Goal: Task Accomplishment & Management: Complete application form

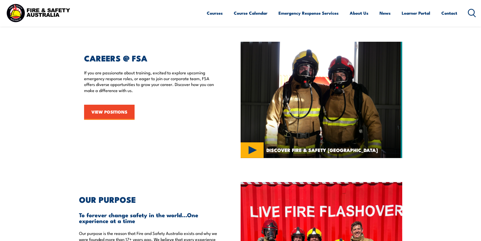
scroll to position [808, 0]
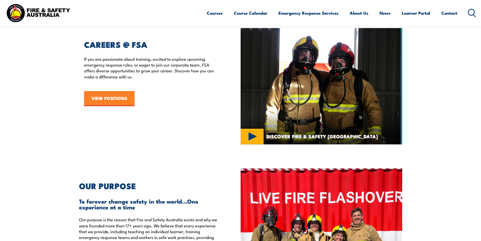
click at [124, 96] on link "VIEW POSITIONS" at bounding box center [109, 98] width 51 height 15
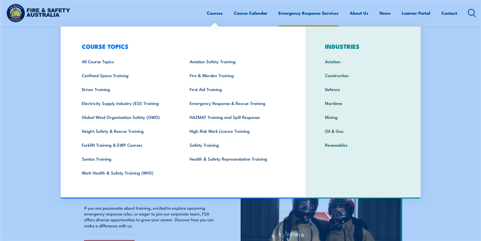
scroll to position [657, 0]
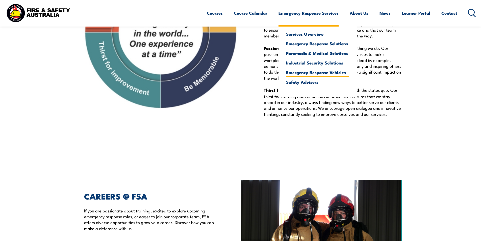
click at [315, 73] on link "Emergency Response Vehicles" at bounding box center [317, 72] width 63 height 5
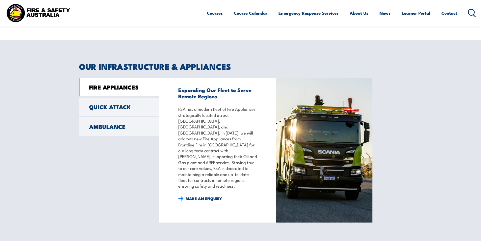
scroll to position [379, 0]
click at [190, 196] on link "MAKE AN ENQUIRY" at bounding box center [200, 199] width 44 height 6
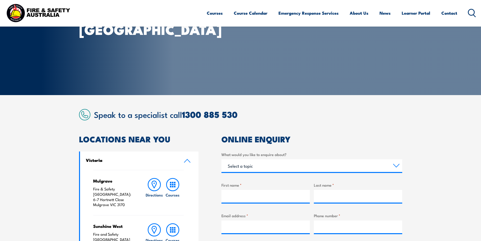
scroll to position [51, 0]
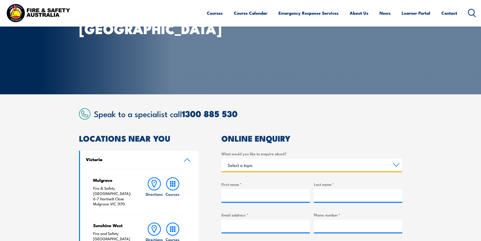
click at [304, 168] on select "Select a topic Training Emergency Response Services General Enquiry" at bounding box center [311, 164] width 181 height 13
select select "Emergency Response Services"
click at [221, 158] on select "Select a topic Training Emergency Response Services General Enquiry" at bounding box center [311, 164] width 181 height 13
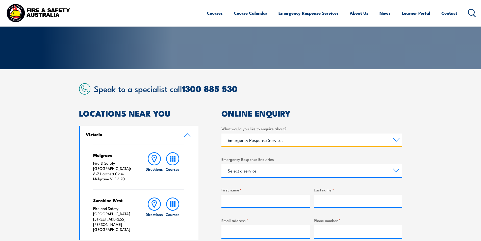
scroll to position [76, 0]
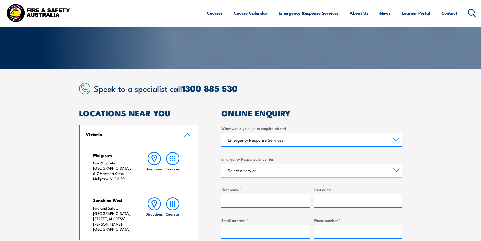
click at [324, 173] on select "Select a service Emergency Response Solutions Paramedic & Medical Solutions Ind…" at bounding box center [311, 170] width 181 height 13
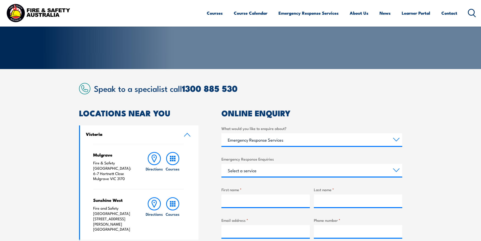
click at [434, 98] on section "Speak to a specialist call 1300 885 530 LOCATIONS NEAR YOU Victoria Mulgrave Fi…" at bounding box center [240, 242] width 481 height 347
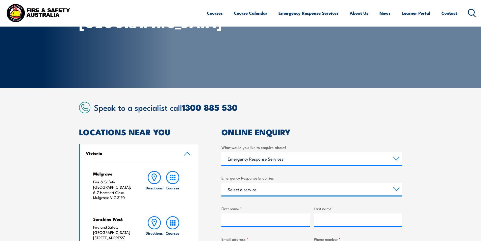
scroll to position [25, 0]
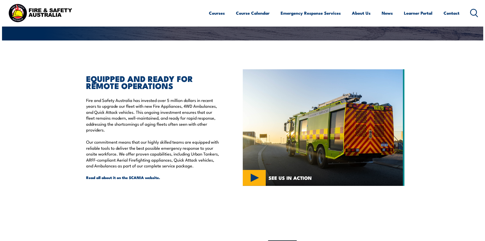
scroll to position [102, 0]
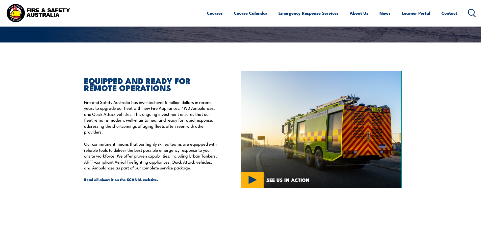
click at [252, 185] on img at bounding box center [322, 129] width 162 height 116
